Goal: Transaction & Acquisition: Subscribe to service/newsletter

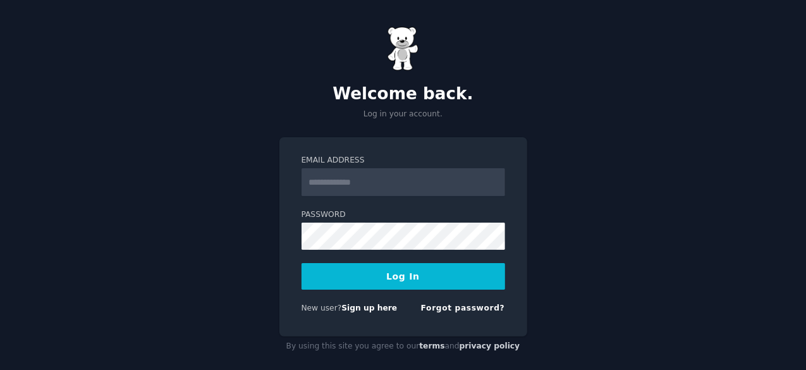
scroll to position [12, 0]
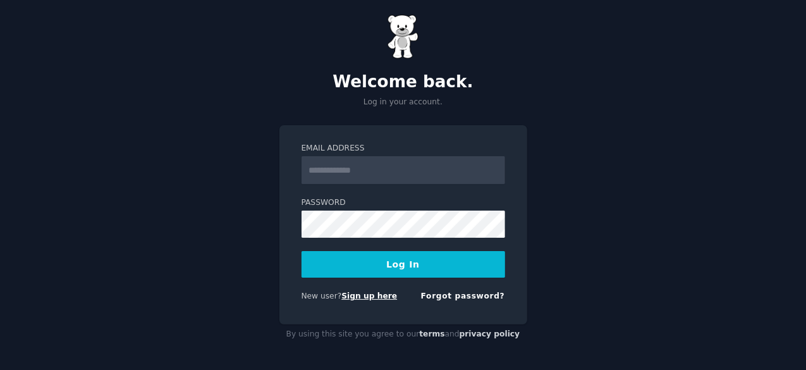
click at [369, 294] on link "Sign up here" at bounding box center [369, 295] width 56 height 9
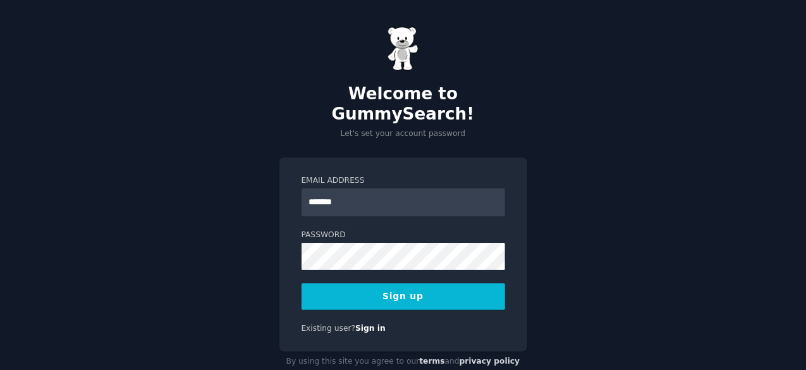
type input "**********"
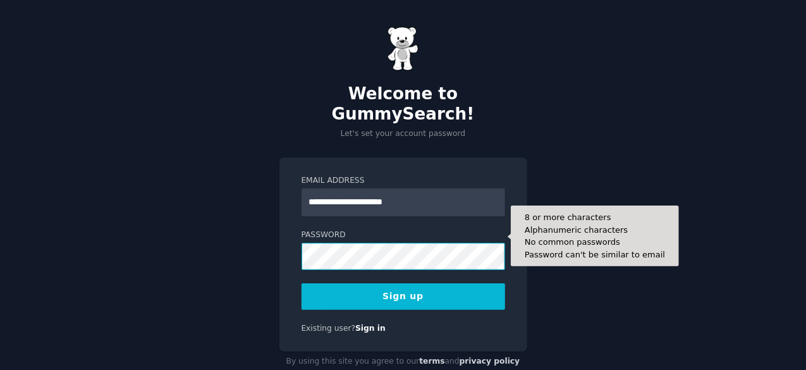
click at [302, 283] on button "Sign up" at bounding box center [404, 296] width 204 height 27
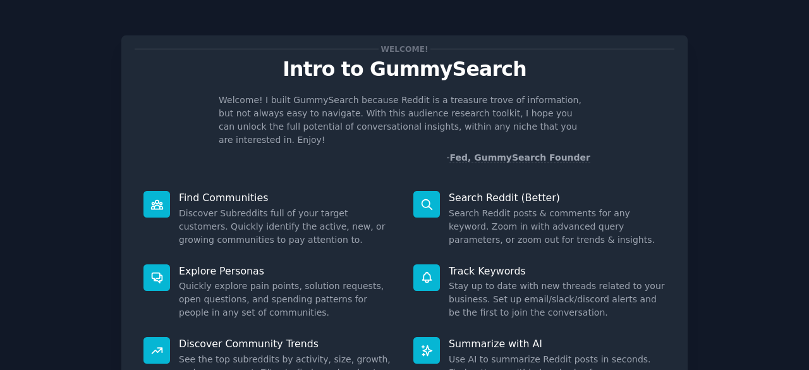
scroll to position [124, 0]
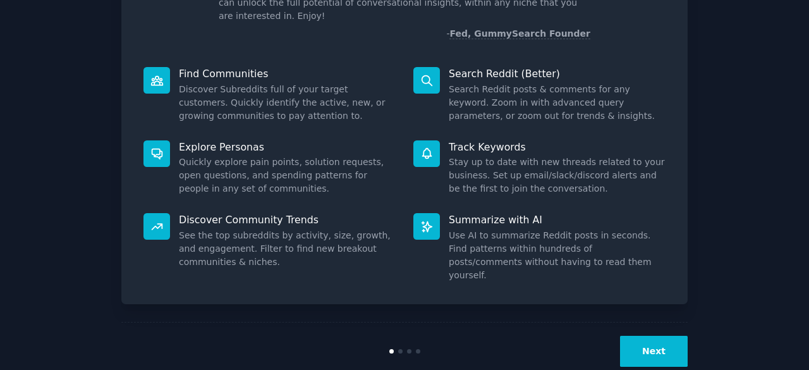
click at [644, 336] on button "Next" at bounding box center [654, 351] width 68 height 31
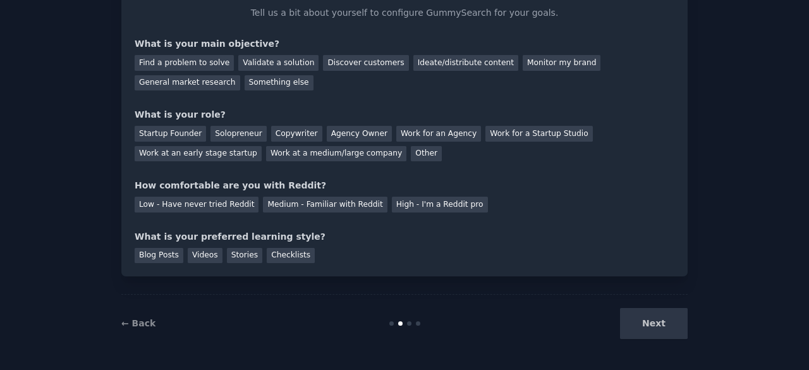
scroll to position [82, 0]
click at [644, 333] on div "Next" at bounding box center [593, 324] width 189 height 31
click at [659, 321] on div "Next" at bounding box center [593, 324] width 189 height 31
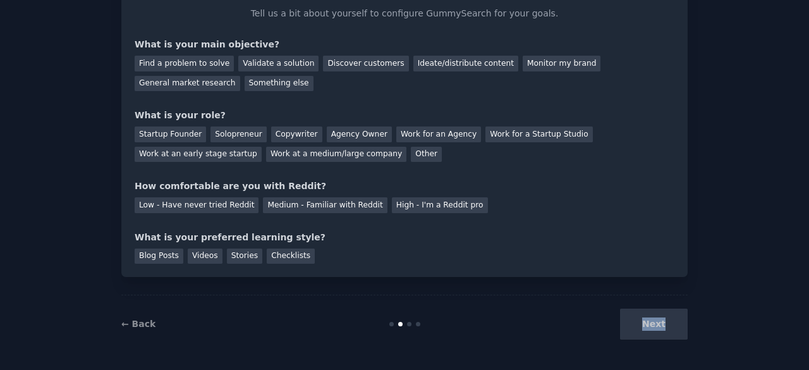
click at [661, 334] on div "Next" at bounding box center [593, 324] width 189 height 31
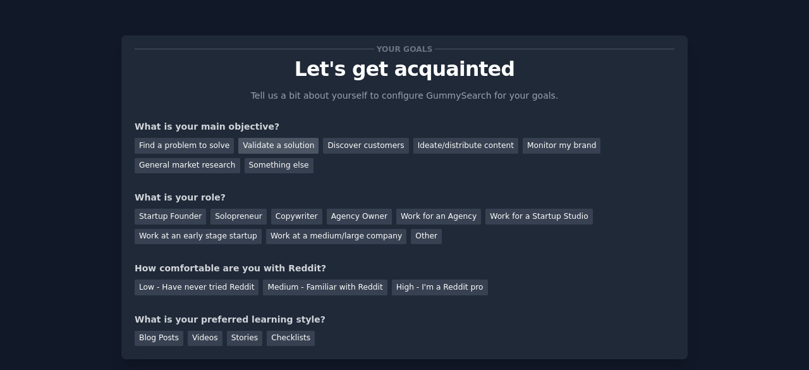
click at [281, 138] on div "Validate a solution" at bounding box center [278, 146] width 80 height 16
click at [185, 144] on div "Find a problem to solve" at bounding box center [184, 146] width 99 height 16
click at [344, 153] on div "Find a problem to solve Validate a solution Discover customers Ideate/distribut…" at bounding box center [405, 153] width 540 height 40
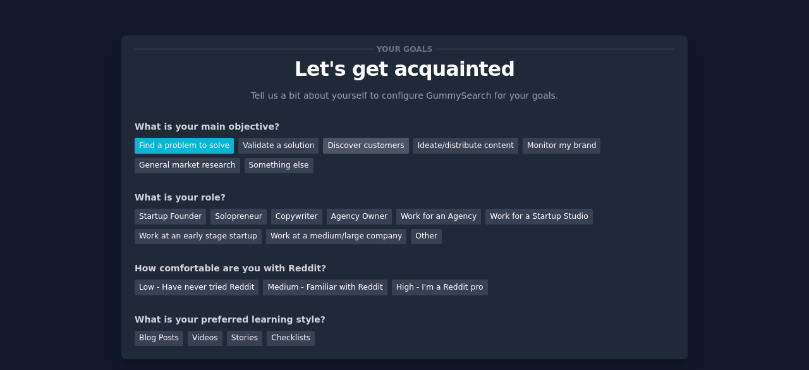
click at [346, 147] on div "Discover customers" at bounding box center [365, 146] width 85 height 16
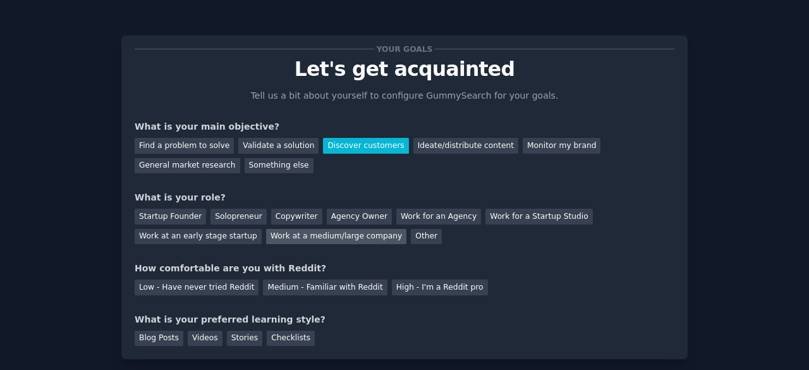
click at [266, 240] on div "Work at a medium/large company" at bounding box center [336, 237] width 140 height 16
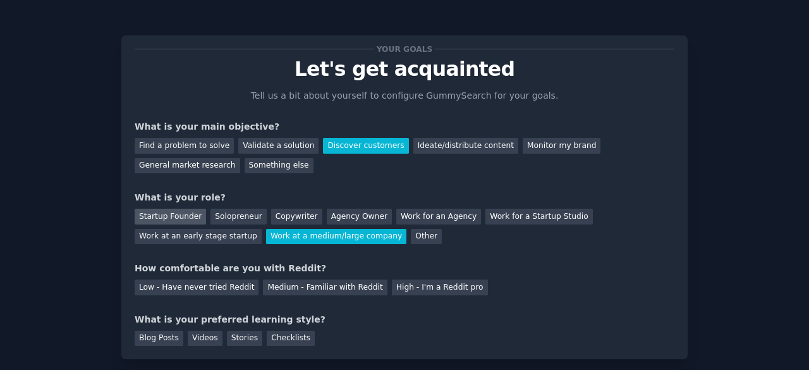
click at [183, 216] on div "Startup Founder" at bounding box center [170, 217] width 71 height 16
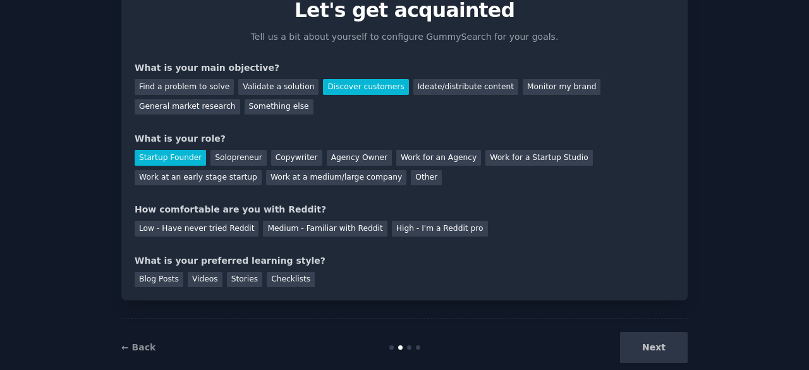
scroll to position [68, 0]
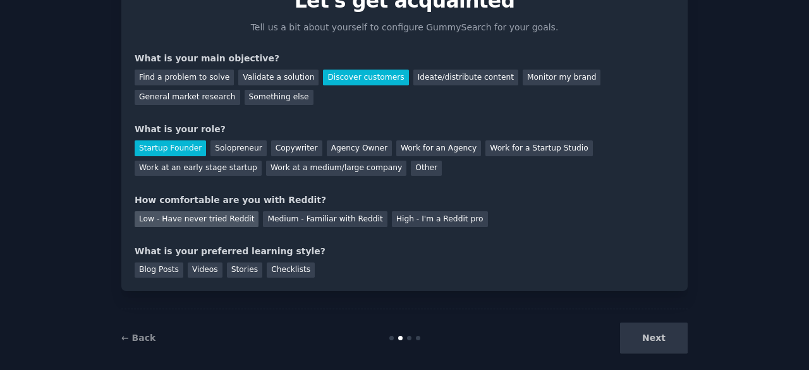
click at [181, 221] on div "Low - Have never tried Reddit" at bounding box center [197, 219] width 124 height 16
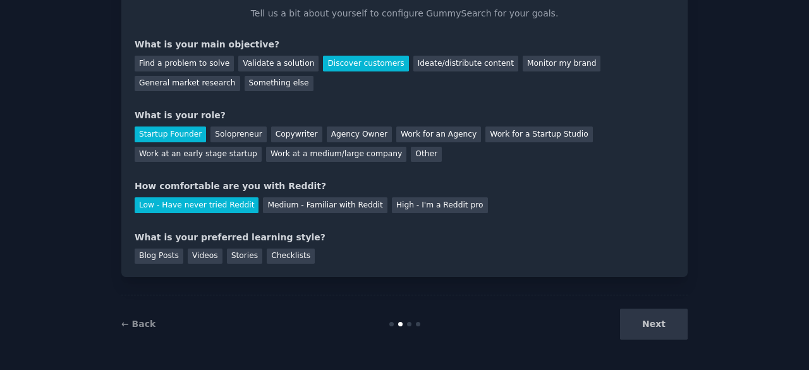
scroll to position [82, 0]
click at [168, 260] on div "Blog Posts" at bounding box center [159, 257] width 49 height 16
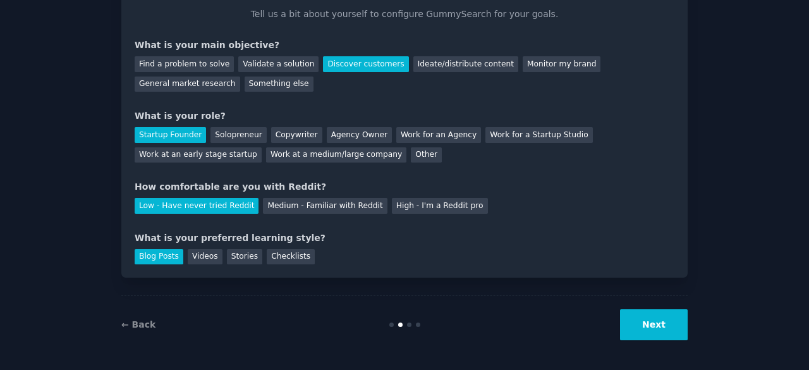
click at [659, 326] on button "Next" at bounding box center [654, 324] width 68 height 31
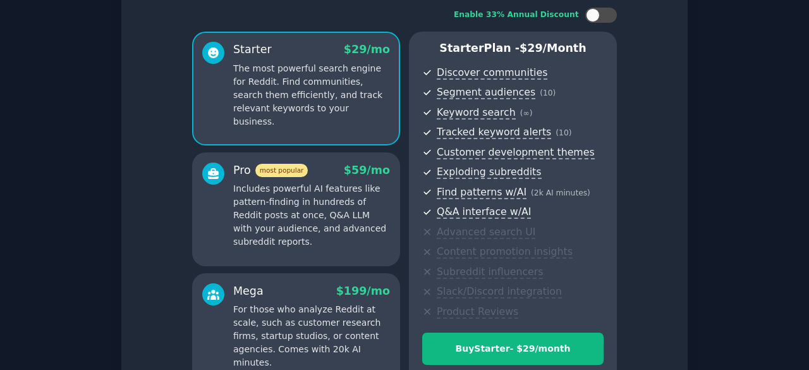
scroll to position [217, 0]
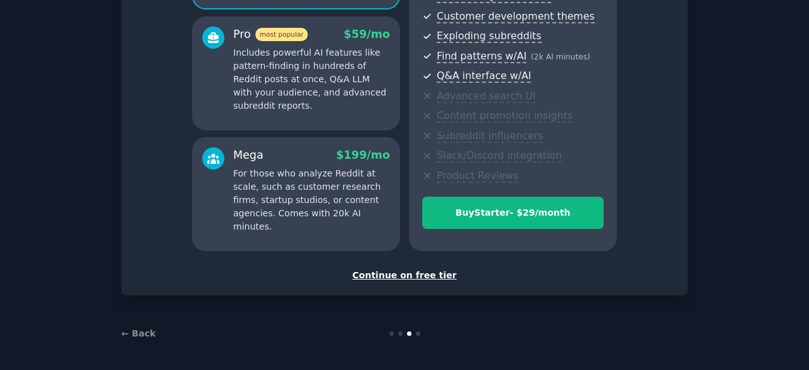
click at [412, 270] on div "Continue on free tier" at bounding box center [405, 275] width 540 height 13
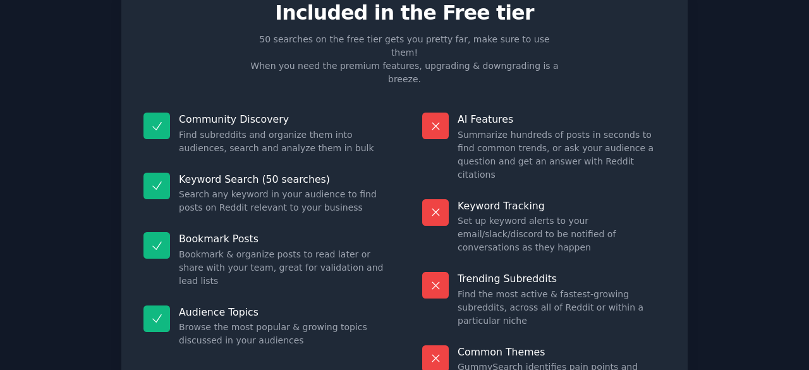
scroll to position [122, 0]
